Goal: Navigation & Orientation: Find specific page/section

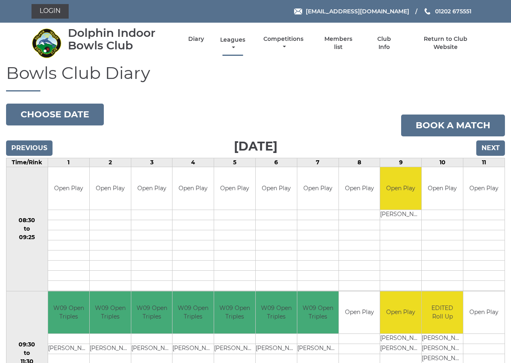
click at [230, 41] on link "Leagues" at bounding box center [232, 44] width 29 height 16
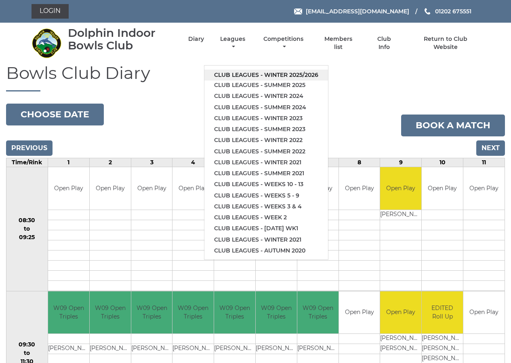
click at [247, 74] on link "Club leagues - Winter 2025/2026" at bounding box center [267, 75] width 124 height 11
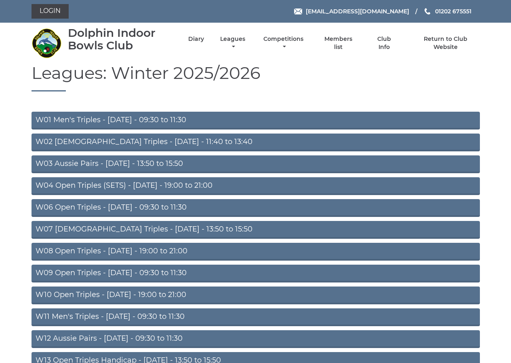
click at [127, 272] on link "W09 Open Triples - [DATE] - 09:30 to 11:30" at bounding box center [256, 273] width 449 height 18
click at [126, 272] on link "W09 Open Triples - [DATE] - 09:30 to 11:30" at bounding box center [256, 273] width 449 height 18
